Goal: Communication & Community: Ask a question

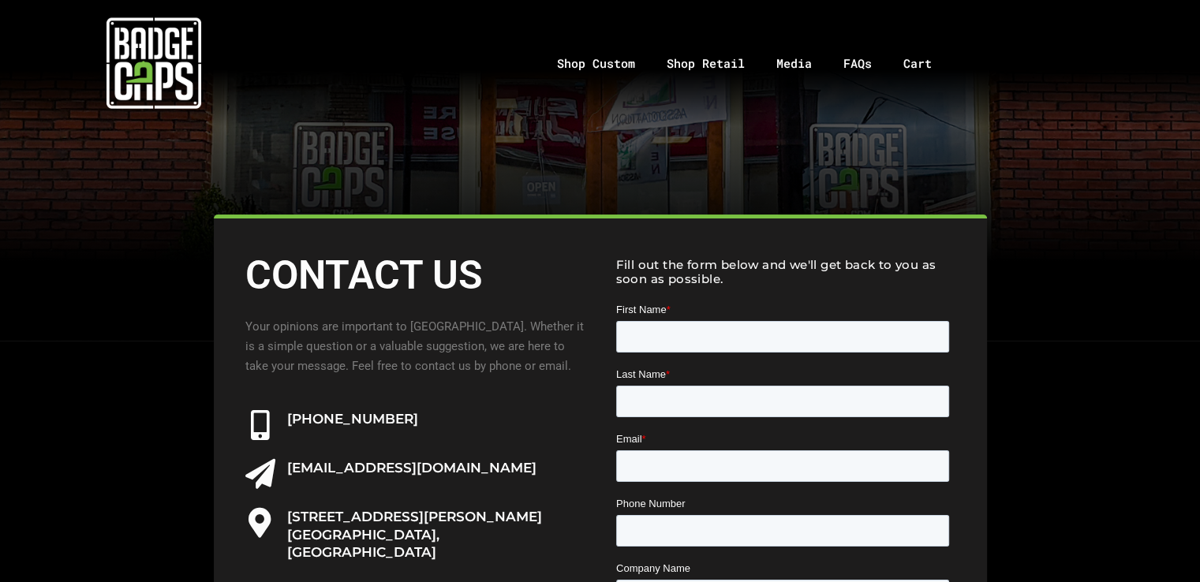
scroll to position [237, 0]
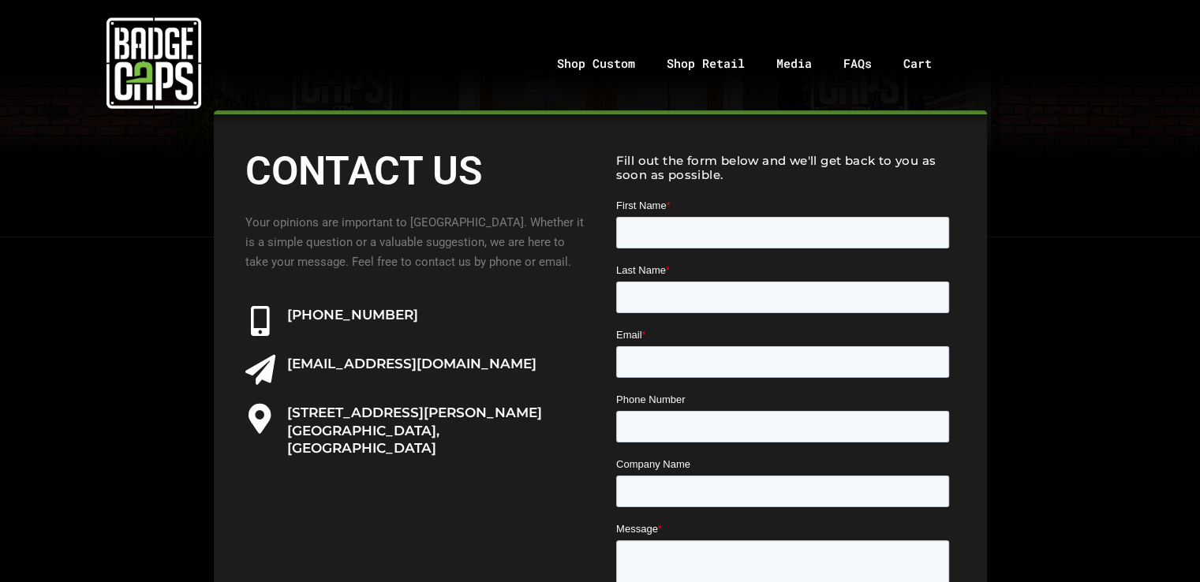
click at [671, 327] on div "Email *" at bounding box center [784, 352] width 339 height 50
drag, startPoint x: 659, startPoint y: 273, endPoint x: 652, endPoint y: 314, distance: 41.6
click at [658, 327] on label "Email *" at bounding box center [784, 335] width 339 height 16
click at [658, 346] on input "Email *" at bounding box center [781, 362] width 333 height 32
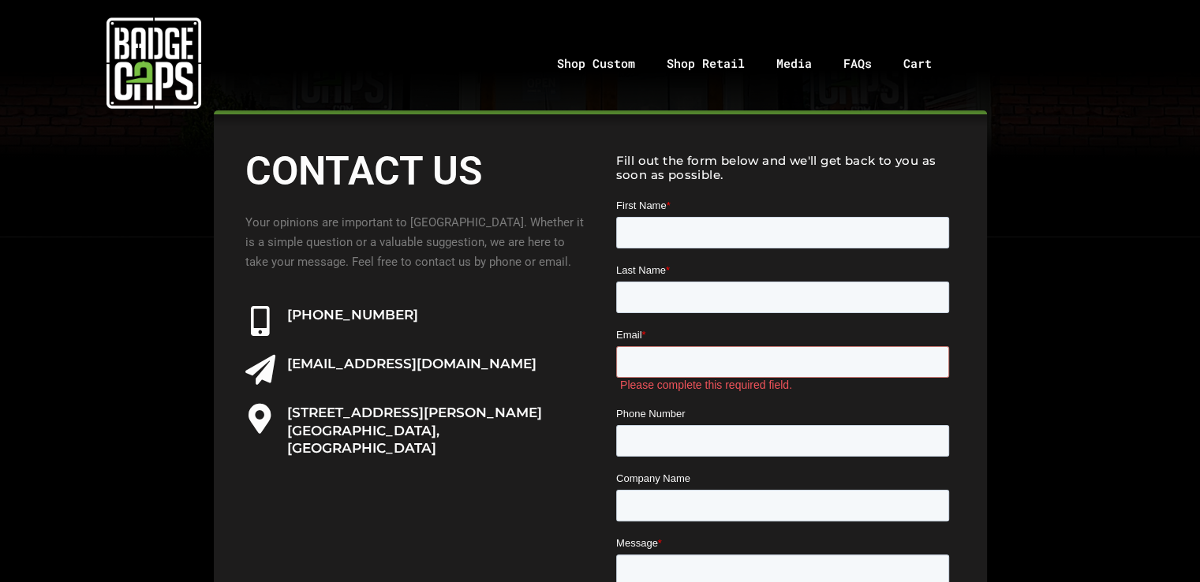
drag, startPoint x: 652, startPoint y: 314, endPoint x: 670, endPoint y: 322, distance: 19.8
click at [652, 327] on fieldset "Email * Please complete this required field." at bounding box center [784, 366] width 339 height 79
click at [617, 329] on span "Email" at bounding box center [628, 335] width 26 height 12
click at [617, 346] on input "Email *" at bounding box center [781, 362] width 333 height 32
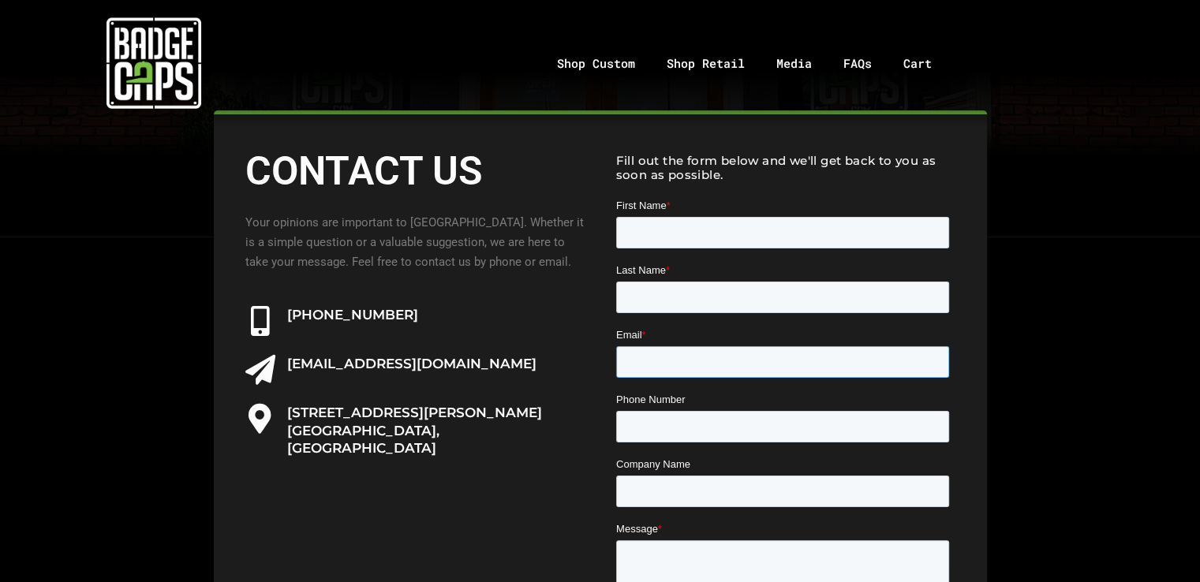
click at [692, 346] on input "Email *" at bounding box center [781, 362] width 333 height 32
type input "[PERSON_NAME][EMAIL_ADDRESS][DOMAIN_NAME]"
click at [652, 234] on input "First Name *" at bounding box center [781, 233] width 333 height 32
type input "[PERSON_NAME]"
click at [825, 282] on input "Last Name *" at bounding box center [781, 298] width 333 height 32
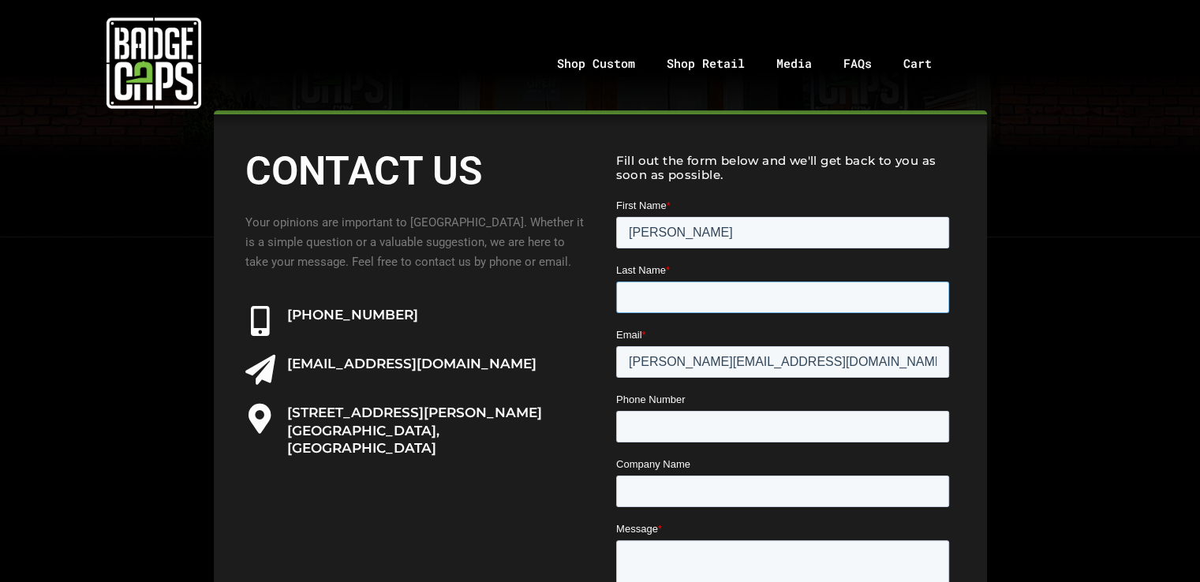
type input "[PERSON_NAME]"
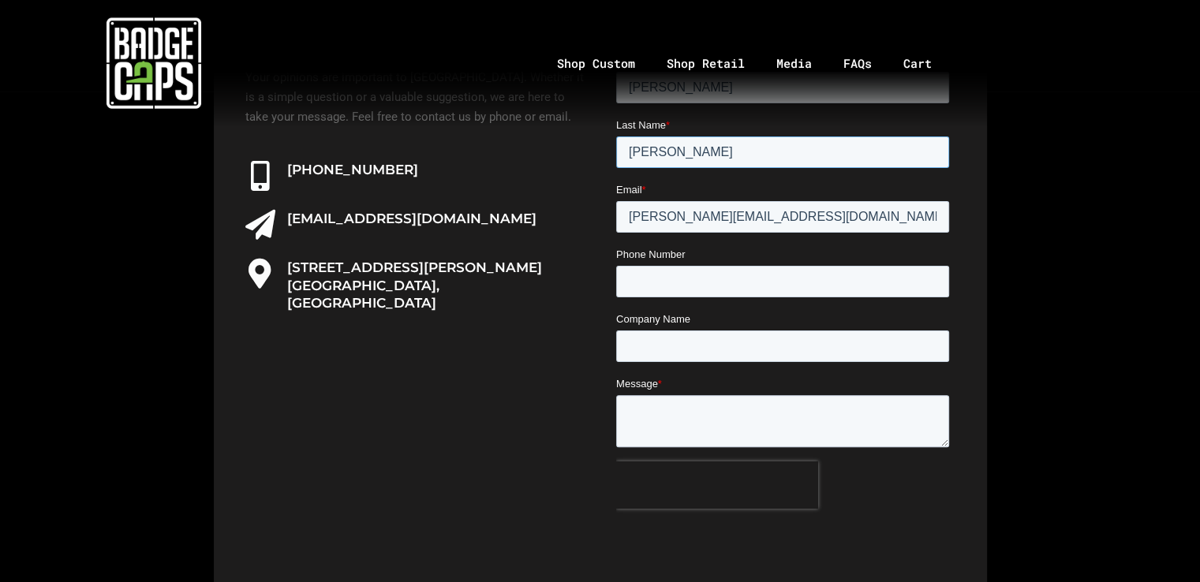
scroll to position [473, 0]
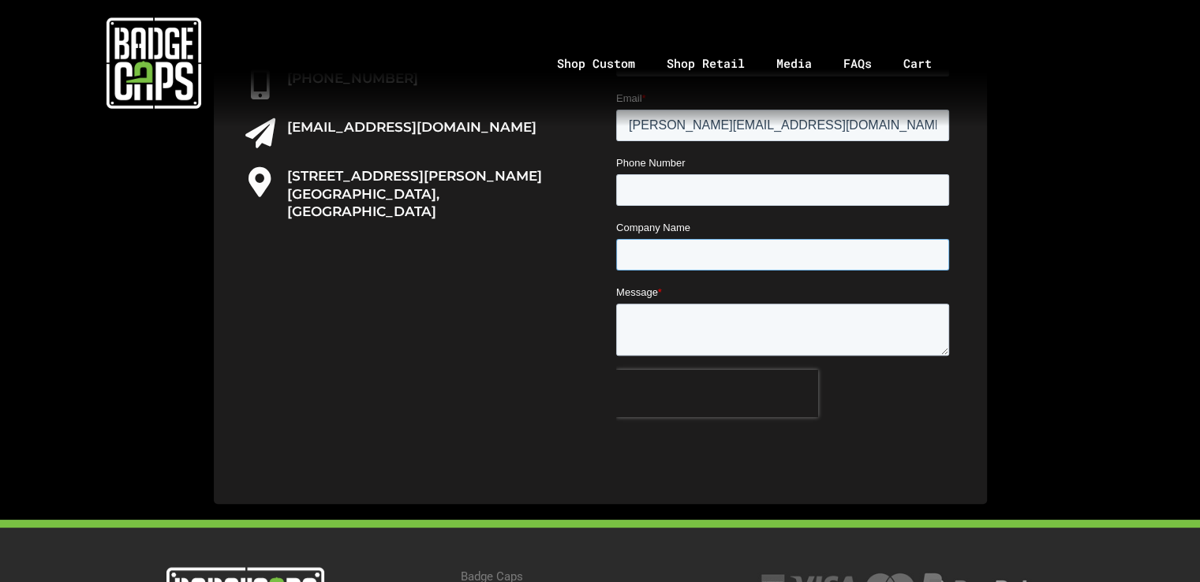
drag, startPoint x: 707, startPoint y: 189, endPoint x: 683, endPoint y: 185, distance: 23.9
click at [700, 239] on input "Company Name" at bounding box center [781, 255] width 333 height 32
type input "Metavative"
click at [676, 304] on textarea "Message *" at bounding box center [781, 330] width 333 height 52
paste textarea "Wikipedia is regarded as the most important source of reference information in …"
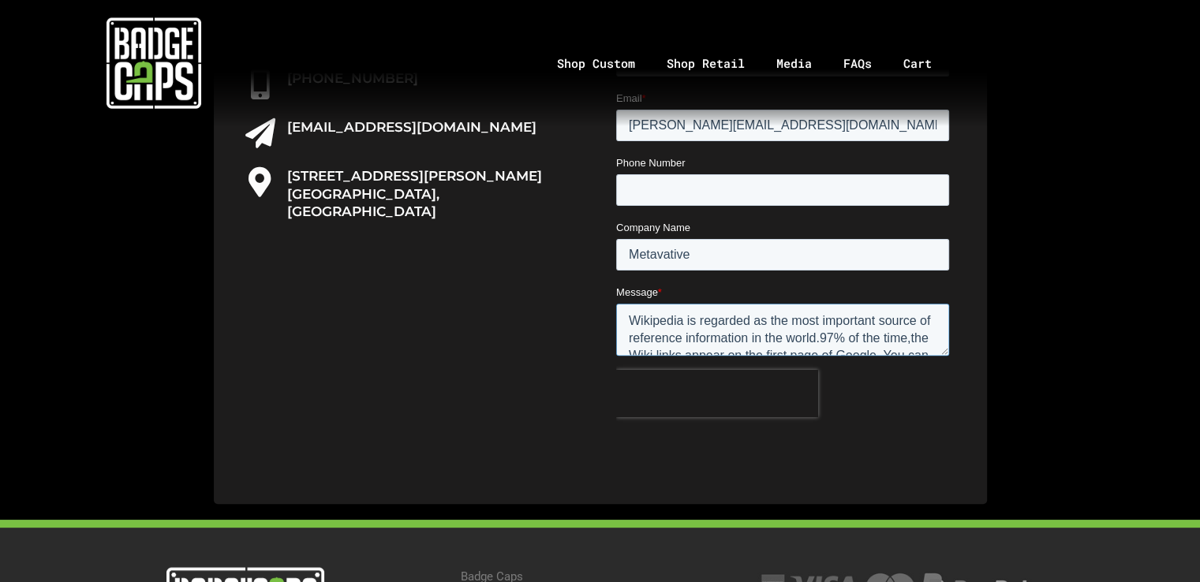
scroll to position [285, 0]
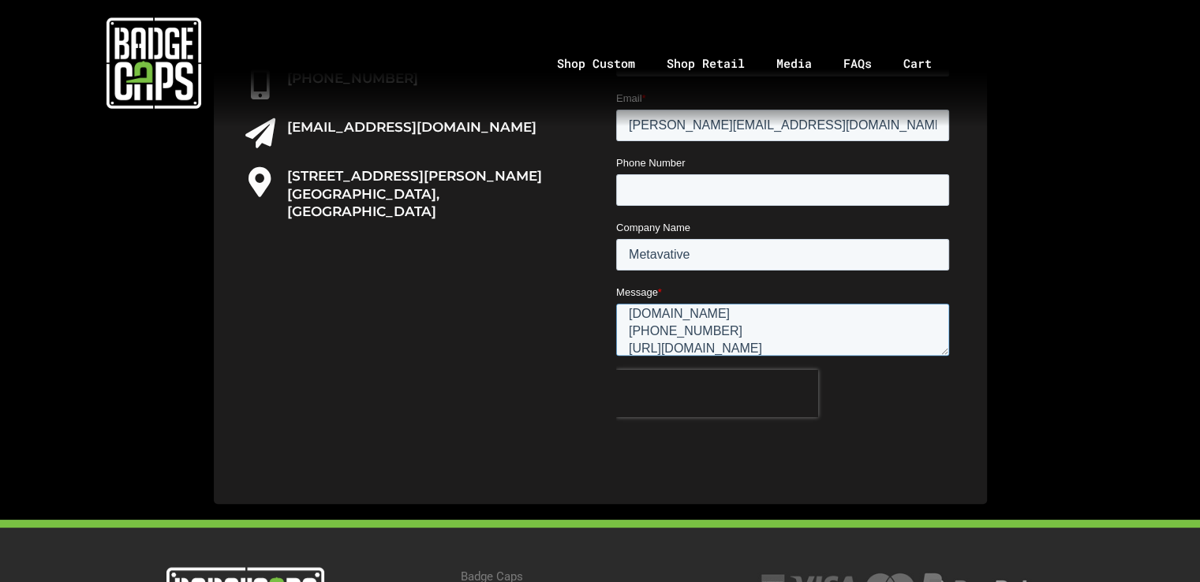
type textarea "Wikipedia is regarded as the most important source of reference information in …"
click at [664, 174] on input "Phone Number" at bounding box center [781, 190] width 333 height 32
type input "17573840110"
click at [653, 445] on input "Submit" at bounding box center [651, 460] width 72 height 30
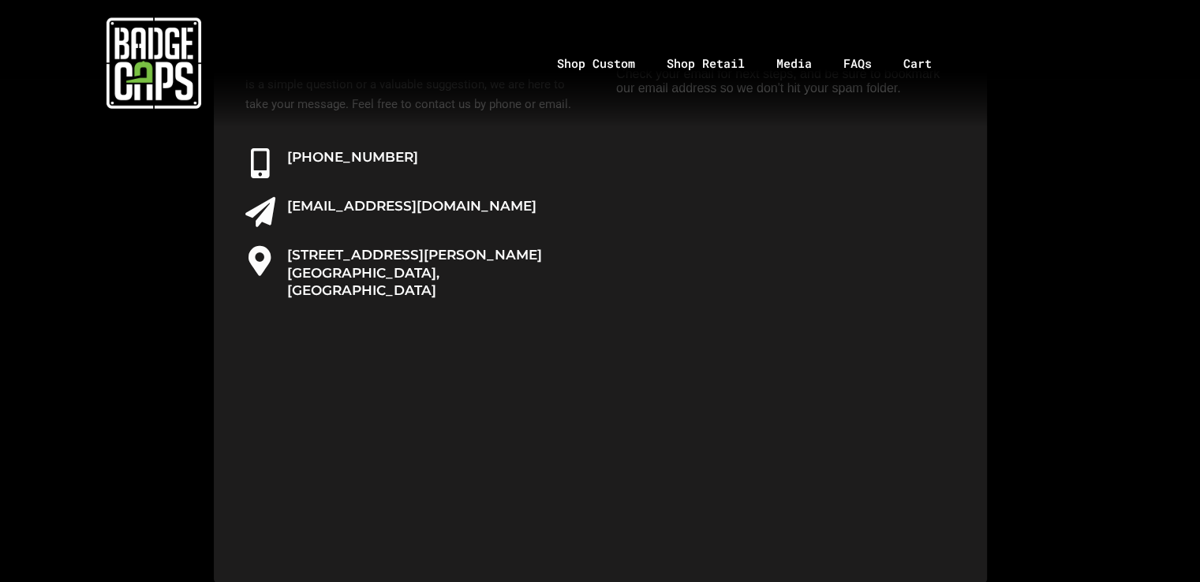
scroll to position [158, 0]
